Goal: Task Accomplishment & Management: Use online tool/utility

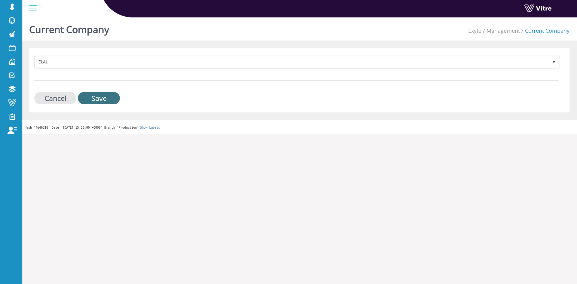
click at [103, 98] on input "Save" at bounding box center [99, 98] width 42 height 12
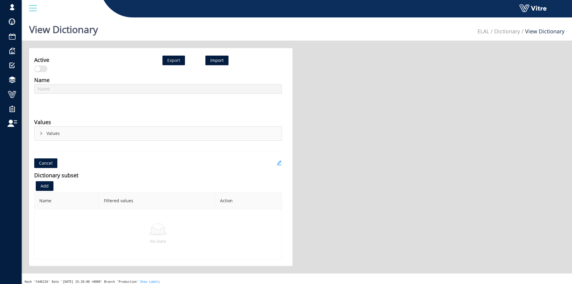
type input "עמדה/GATE"
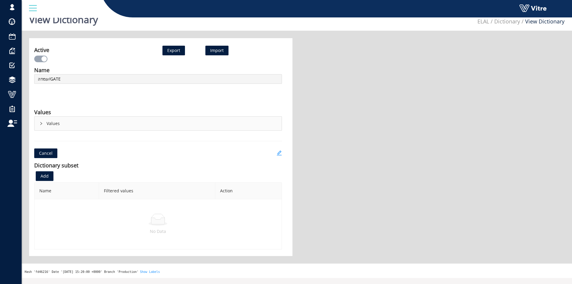
scroll to position [15, 0]
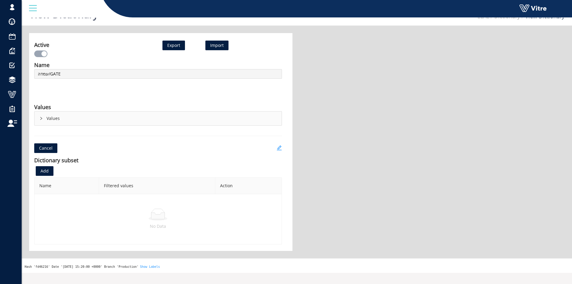
drag, startPoint x: 41, startPoint y: 118, endPoint x: 50, endPoint y: 126, distance: 12.1
click at [41, 118] on icon "right" at bounding box center [41, 119] width 4 height 4
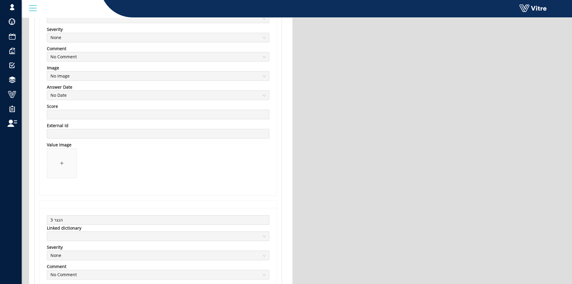
scroll to position [34877, 0]
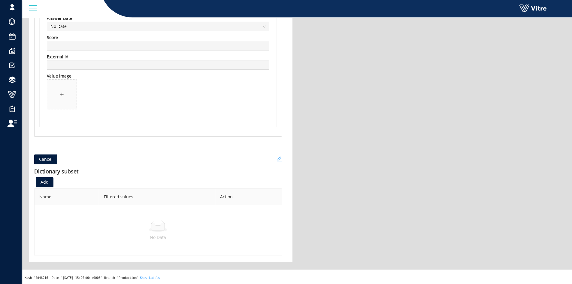
click at [281, 161] on icon "edit" at bounding box center [279, 159] width 5 height 5
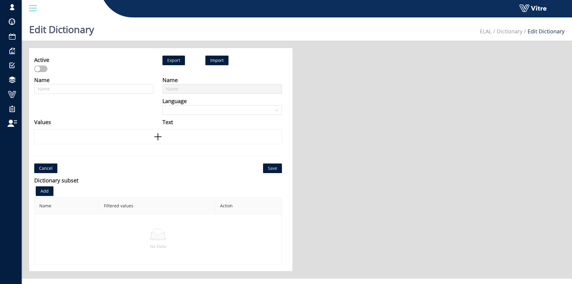
type input "עמדה/GATE"
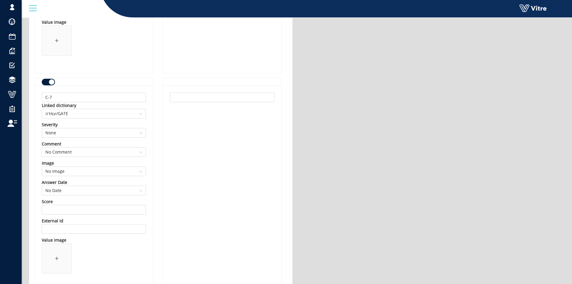
scroll to position [2885, 0]
drag, startPoint x: 77, startPoint y: 83, endPoint x: 87, endPoint y: 83, distance: 9.6
click at [87, 83] on div at bounding box center [94, 81] width 104 height 7
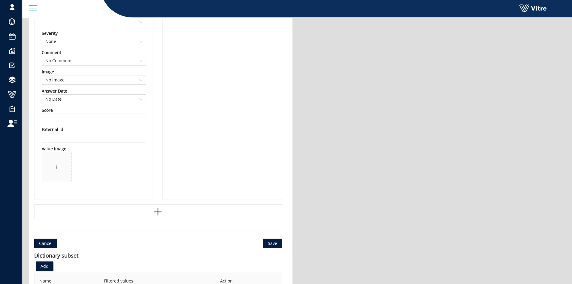
scroll to position [34869, 0]
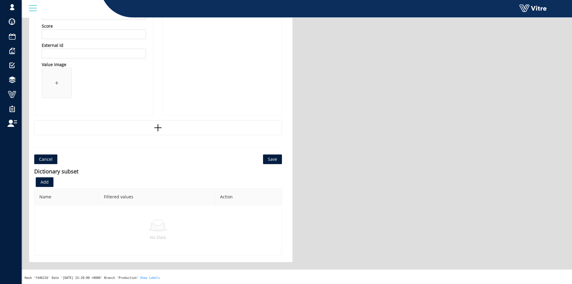
click at [275, 158] on span "Save" at bounding box center [272, 159] width 9 height 7
